Goal: Navigation & Orientation: Find specific page/section

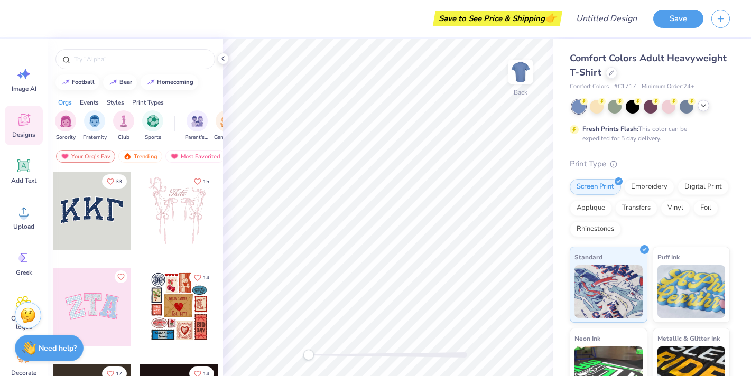
click at [699, 104] on icon at bounding box center [703, 105] width 8 height 8
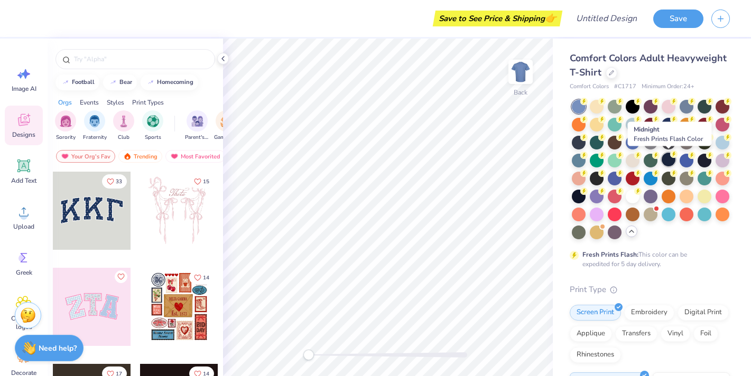
click at [668, 161] on div at bounding box center [668, 160] width 14 height 14
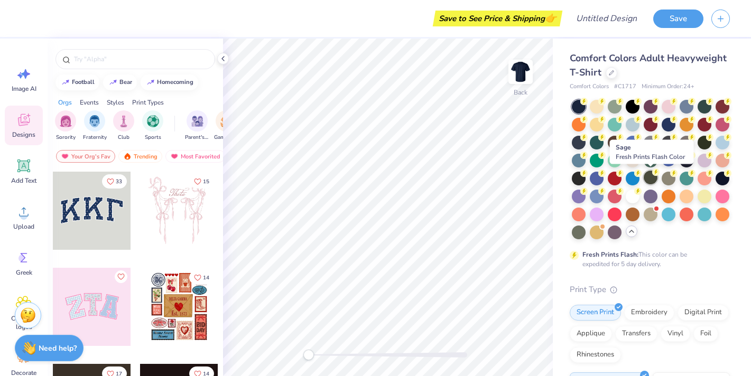
click at [654, 176] on div at bounding box center [651, 178] width 14 height 14
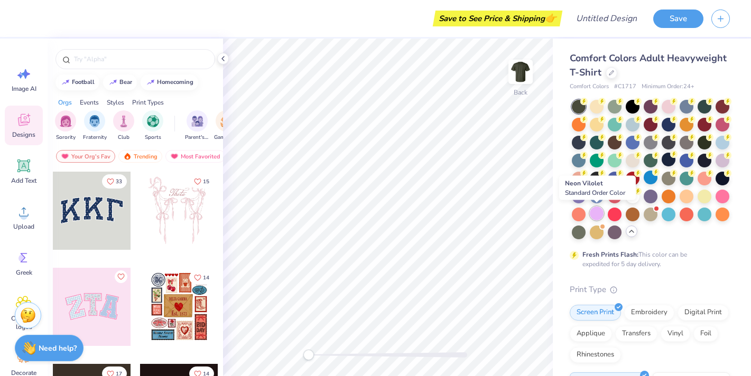
click at [597, 214] on div at bounding box center [597, 214] width 14 height 14
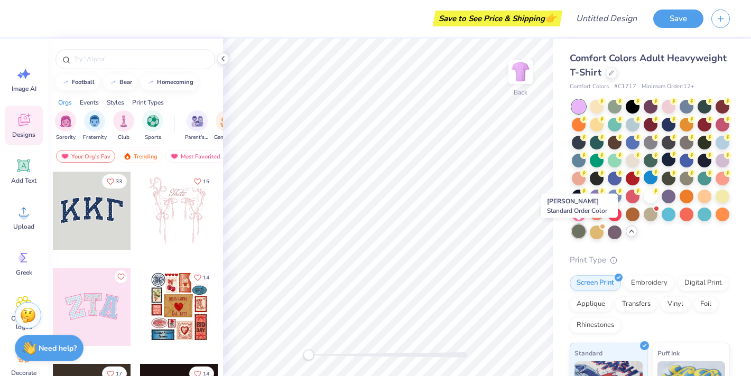
click at [576, 232] on div at bounding box center [579, 232] width 14 height 14
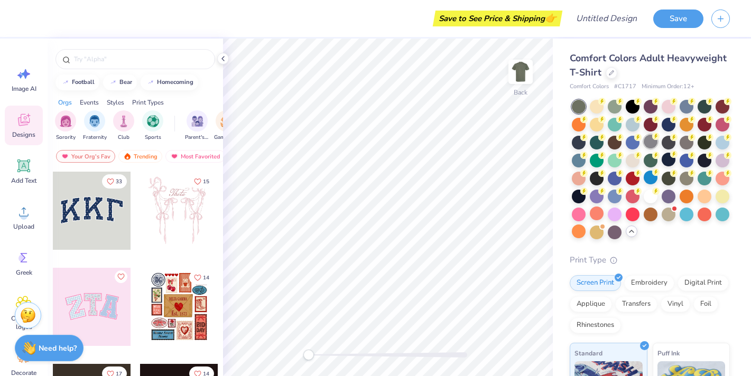
click at [647, 141] on div at bounding box center [651, 142] width 14 height 14
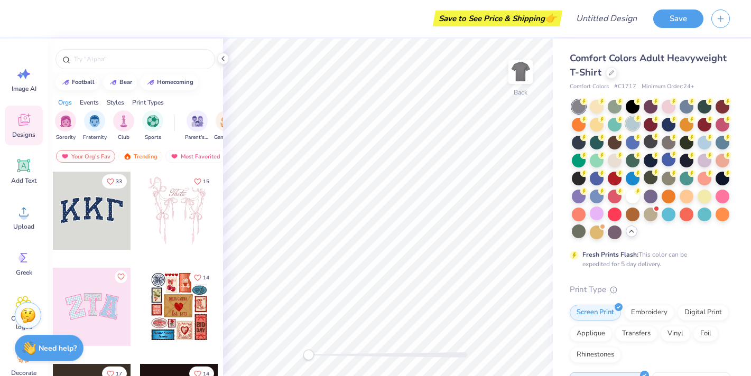
click at [632, 126] on div at bounding box center [633, 124] width 14 height 14
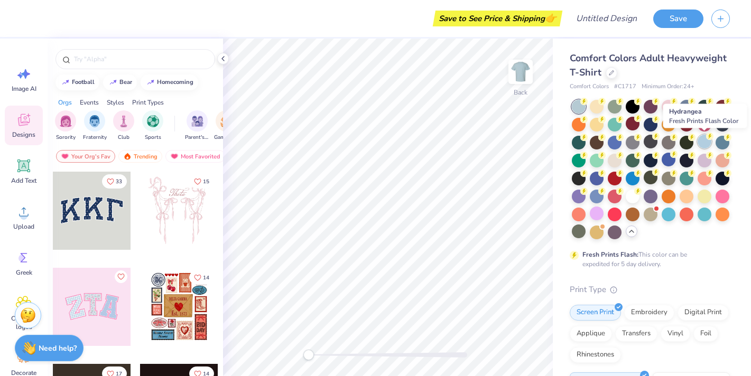
click at [705, 139] on div at bounding box center [704, 142] width 14 height 14
